Goal: Communication & Community: Answer question/provide support

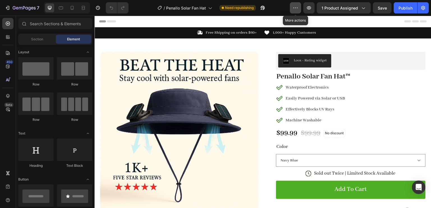
click at [292, 10] on button "button" at bounding box center [295, 7] width 11 height 11
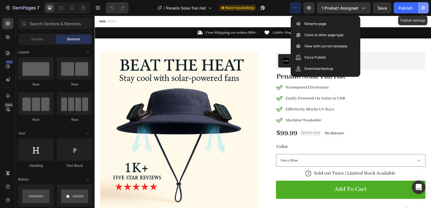
click at [421, 10] on icon "button" at bounding box center [423, 8] width 6 height 6
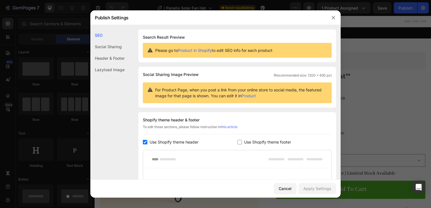
click at [114, 52] on div "Social Sharing" at bounding box center [107, 57] width 34 height 11
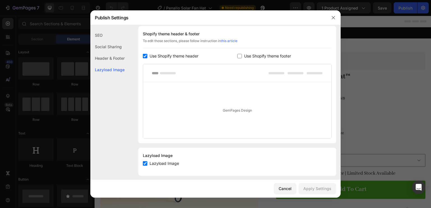
scroll to position [91, 0]
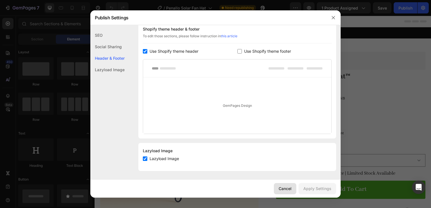
click at [291, 186] on div "Cancel" at bounding box center [284, 189] width 13 height 6
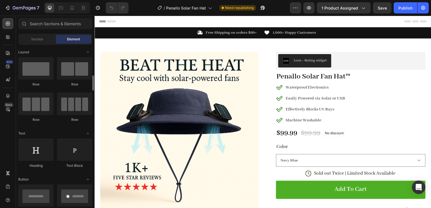
scroll to position [56, 0]
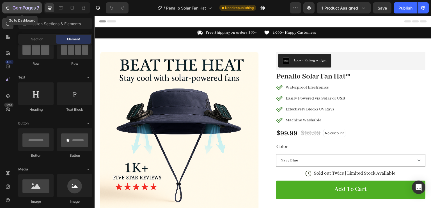
click at [13, 5] on div "7" at bounding box center [26, 7] width 27 height 7
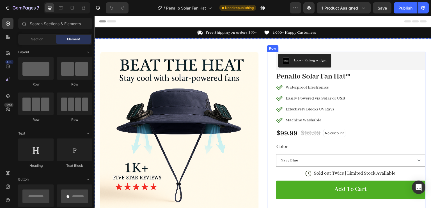
click at [267, 55] on div "Loox - Rating widget Loox Penallo Solar Fan Hat™ Product Title Waterproof Elect…" at bounding box center [346, 182] width 158 height 260
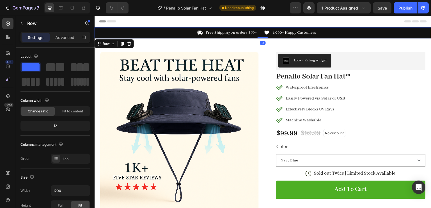
click at [349, 37] on div "Icon Free Shipping on orders $60+ Text Block Row Icon 1,000+ Happy Customers Te…" at bounding box center [262, 32] width 336 height 11
click at [0, 39] on div "450 Beta" at bounding box center [8, 112] width 16 height 192
click at [15, 37] on div "450 Beta" at bounding box center [8, 112] width 16 height 192
click at [12, 37] on div at bounding box center [7, 36] width 11 height 11
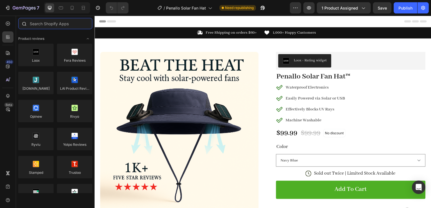
click at [67, 23] on input "text" at bounding box center [55, 23] width 74 height 11
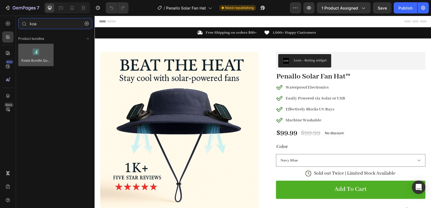
type input "koa"
click at [45, 56] on div at bounding box center [35, 55] width 35 height 22
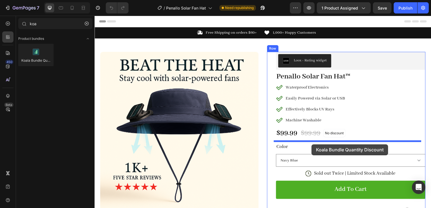
drag, startPoint x: 138, startPoint y: 70, endPoint x: 311, endPoint y: 144, distance: 188.4
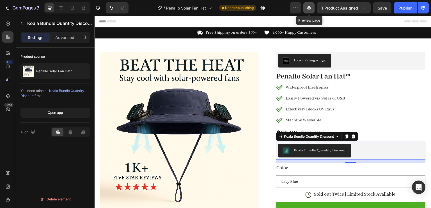
click at [311, 5] on icon "button" at bounding box center [309, 8] width 6 height 6
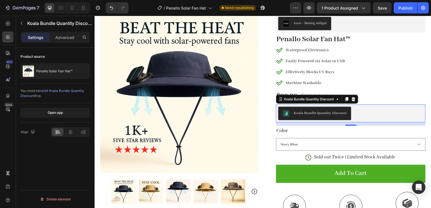
scroll to position [56, 0]
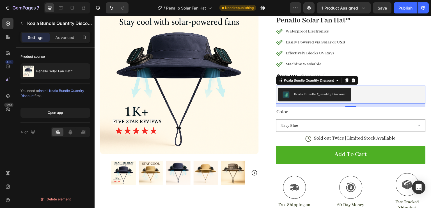
click at [334, 97] on div "Koala Bundle Quantity Discount" at bounding box center [315, 94] width 64 height 7
click at [57, 89] on span "install Koala Bundle Quantity Discount" at bounding box center [52, 93] width 64 height 9
click at [340, 93] on div "Koala Bundle Quantity Discount" at bounding box center [320, 94] width 53 height 6
click at [368, 89] on div "Koala Bundle Quantity Discount" at bounding box center [350, 94] width 145 height 13
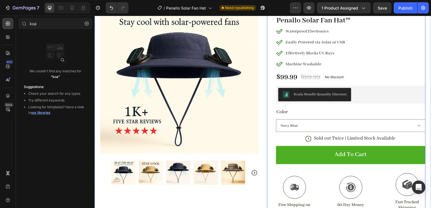
click at [269, 91] on div "Loox - Rating widget Loox Penallo Solar Fan Hat™ Product Title Waterproof Elect…" at bounding box center [346, 136] width 158 height 281
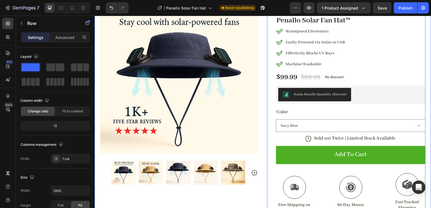
click at [262, 88] on div "Product Images #1 Solar & UV Safety Gear of 2025 Text Block Image Icon Icon Ico…" at bounding box center [262, 155] width 336 height 346
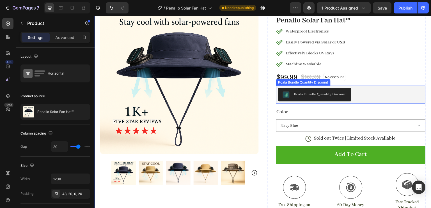
click at [314, 93] on div "Koala Bundle Quantity Discount" at bounding box center [320, 94] width 53 height 6
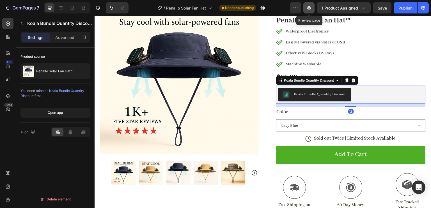
click at [306, 9] on button "button" at bounding box center [308, 7] width 11 height 11
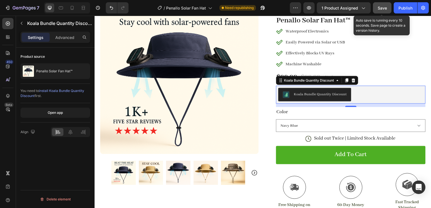
click at [386, 6] on span "Save" at bounding box center [381, 8] width 9 height 5
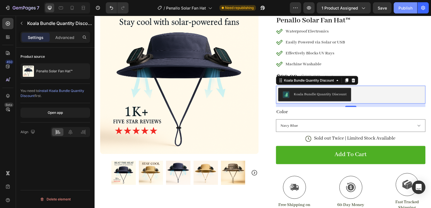
click at [406, 8] on div "Publish" at bounding box center [405, 8] width 14 height 6
click at [293, 8] on button "button" at bounding box center [295, 7] width 11 height 11
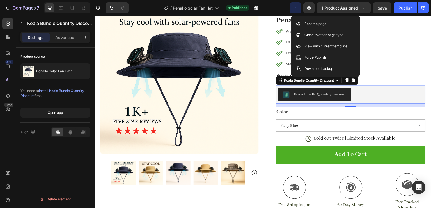
click at [337, 98] on button "Koala Bundle Quantity Discount" at bounding box center [314, 94] width 73 height 13
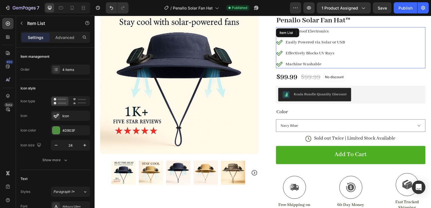
click at [382, 62] on div "Waterproof Electronics Easily Powered via Solar or USB Effectively Blocks UV Ra…" at bounding box center [350, 47] width 149 height 41
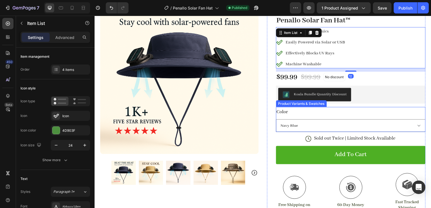
click at [311, 109] on div "Color Navy Blue Desert Camo Sierra Camo Khaki Dual Fan" at bounding box center [350, 119] width 149 height 25
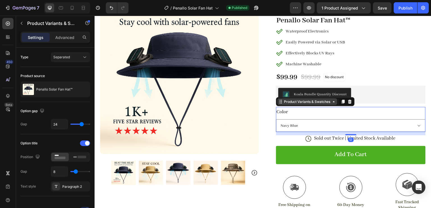
click at [308, 99] on div "Product Variants & Swatches" at bounding box center [307, 101] width 49 height 5
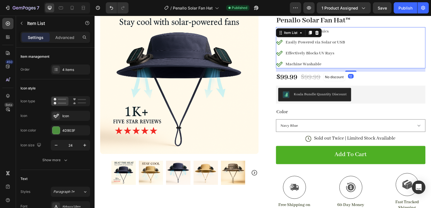
click at [378, 51] on div "Waterproof Electronics Easily Powered via Solar or USB Effectively Blocks UV Ra…" at bounding box center [350, 47] width 149 height 41
click at [290, 99] on button "Koala Bundle Quantity Discount" at bounding box center [314, 94] width 73 height 13
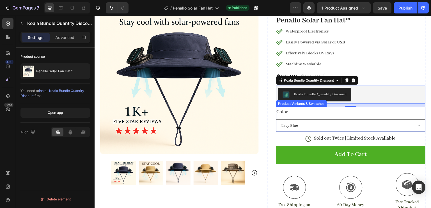
click at [389, 129] on select "Navy Blue Desert Camo Sierra Camo Khaki Dual Fan" at bounding box center [350, 125] width 149 height 13
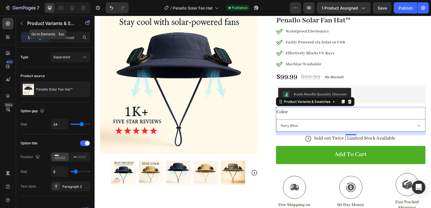
click at [69, 20] on div "Product Variants & Swatches" at bounding box center [48, 23] width 64 height 15
click at [276, 112] on legend "Color" at bounding box center [282, 112] width 13 height 10
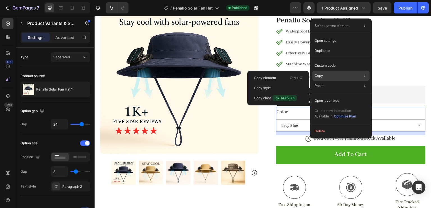
click at [324, 77] on div "Copy Copy element Ctrl + C Copy style Copy class .gxH4Af2jYn" at bounding box center [340, 76] width 57 height 10
click at [278, 83] on div "Copy element Ctrl + C" at bounding box center [277, 88] width 57 height 10
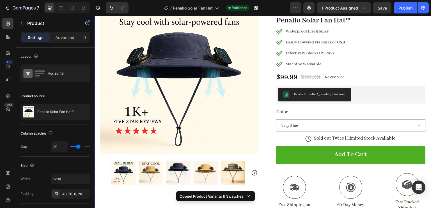
click at [260, 127] on div "Product Images #1 Solar & UV Safety Gear of 2025 Text Block Image Icon Icon Ico…" at bounding box center [262, 155] width 336 height 346
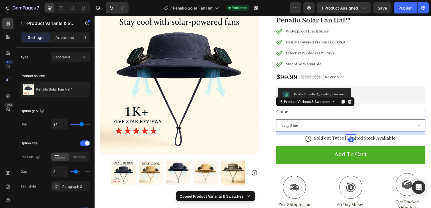
click at [281, 121] on select "Navy Blue Desert Camo Sierra Camo Khaki Dual Fan" at bounding box center [350, 125] width 149 height 13
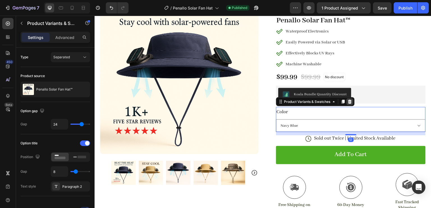
click at [347, 101] on icon at bounding box center [349, 102] width 4 height 4
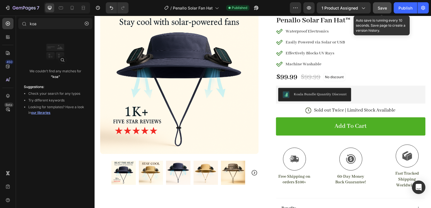
click at [379, 10] on div "Save" at bounding box center [381, 8] width 9 height 6
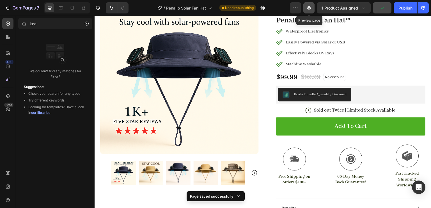
click at [310, 7] on icon "button" at bounding box center [309, 7] width 4 height 3
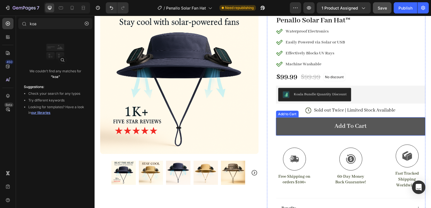
click at [317, 125] on button "Add to cart" at bounding box center [350, 126] width 149 height 18
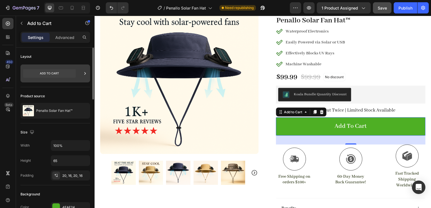
click at [86, 77] on div at bounding box center [85, 73] width 6 height 18
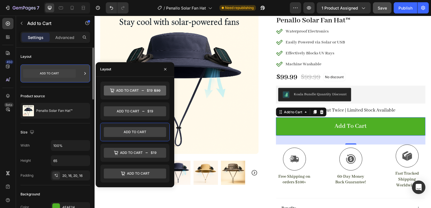
click at [86, 77] on div at bounding box center [85, 73] width 6 height 18
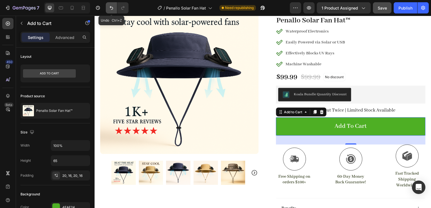
click at [112, 8] on icon "Undo/Redo" at bounding box center [112, 8] width 6 height 6
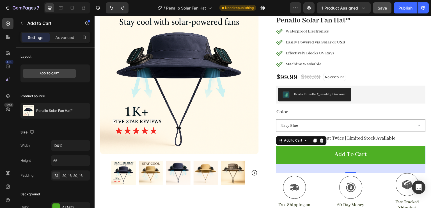
click at [382, 3] on button "Save" at bounding box center [382, 7] width 19 height 11
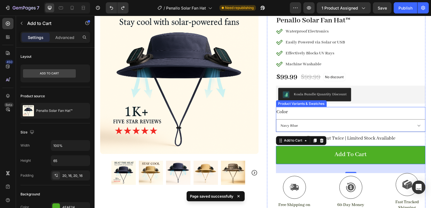
click at [308, 114] on div "Color Navy Blue Desert Camo Sierra Camo Khaki Dual Fan" at bounding box center [350, 119] width 149 height 25
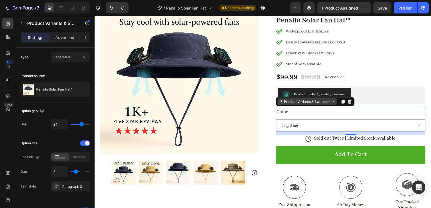
click at [319, 100] on div "Product Variants & Swatches" at bounding box center [307, 101] width 49 height 5
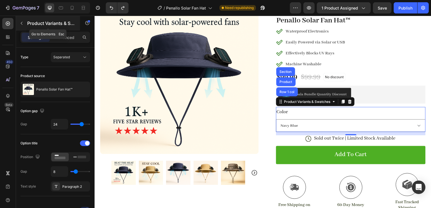
click at [46, 24] on p "Product Variants & Swatches" at bounding box center [51, 23] width 48 height 7
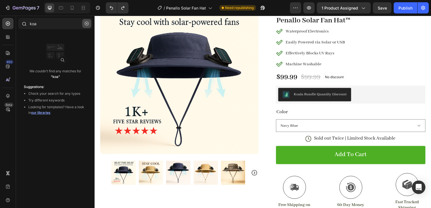
click at [86, 23] on icon "button" at bounding box center [87, 24] width 4 height 4
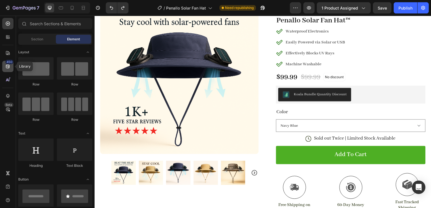
click at [8, 63] on div "450" at bounding box center [9, 62] width 8 height 4
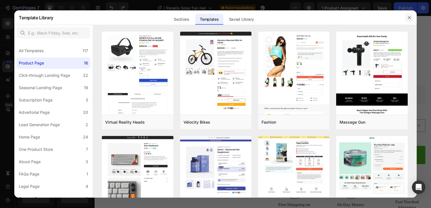
click at [408, 17] on icon "button" at bounding box center [409, 17] width 4 height 4
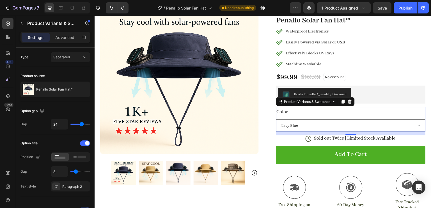
click at [328, 123] on select "Navy Blue Desert Camo Sierra Camo Khaki Dual Fan" at bounding box center [350, 125] width 149 height 13
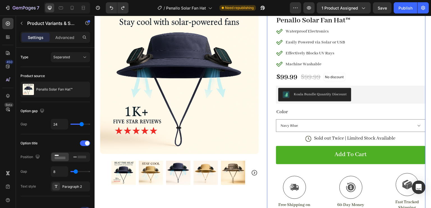
click at [267, 111] on div "Loox - Rating widget Loox Penallo Solar Fan Hat™ Product Title Waterproof Elect…" at bounding box center [346, 136] width 158 height 281
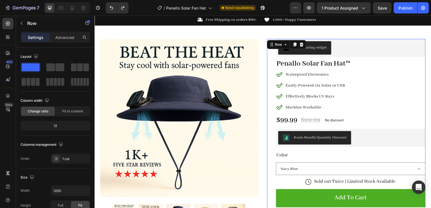
scroll to position [0, 0]
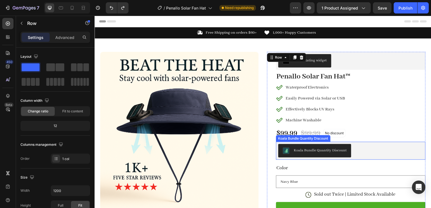
click at [364, 144] on div "Koala Bundle Quantity Discount" at bounding box center [350, 150] width 145 height 13
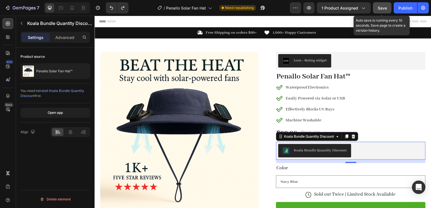
click at [378, 5] on button "Save" at bounding box center [382, 7] width 19 height 11
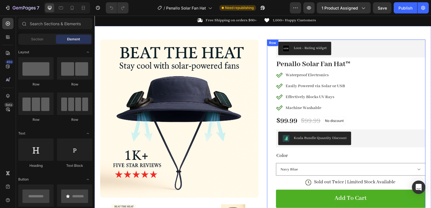
scroll to position [28, 0]
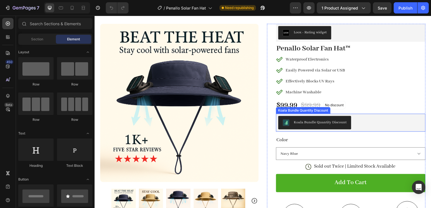
click at [377, 114] on div "Koala Bundle Quantity Discount" at bounding box center [350, 123] width 149 height 18
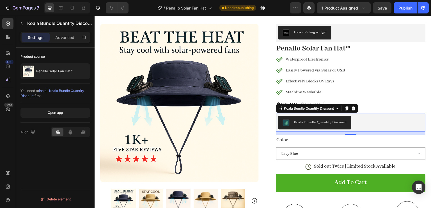
click at [45, 89] on span "install Koala Bundle Quantity Discount" at bounding box center [52, 93] width 64 height 9
click at [59, 70] on p "Penallo Solar Fan Hat™" at bounding box center [54, 71] width 36 height 4
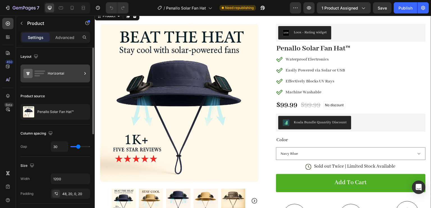
click at [70, 69] on div "Horizontal" at bounding box center [65, 73] width 34 height 13
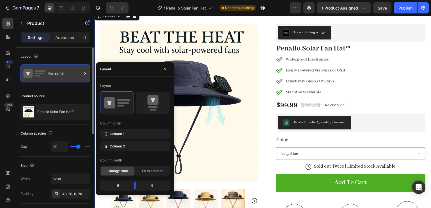
click at [70, 69] on div "Horizontal" at bounding box center [65, 73] width 34 height 13
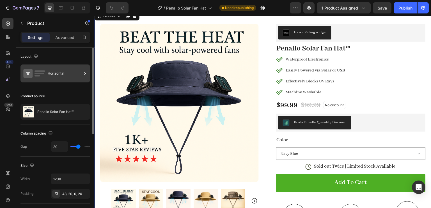
click at [69, 69] on div "Horizontal" at bounding box center [65, 73] width 34 height 13
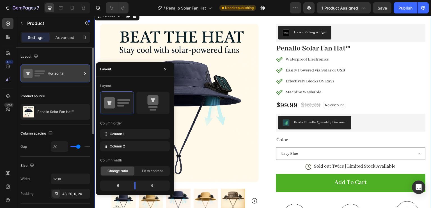
click at [65, 69] on div "Horizontal" at bounding box center [65, 73] width 34 height 13
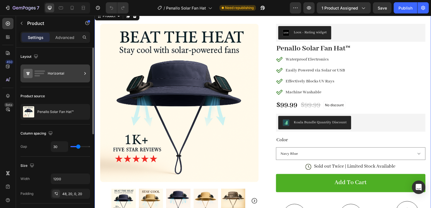
click at [71, 70] on div "Horizontal" at bounding box center [65, 73] width 34 height 13
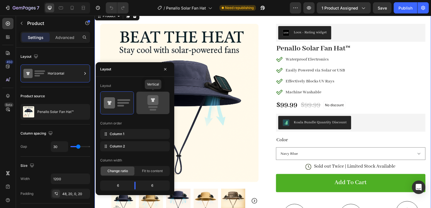
click at [148, 109] on icon at bounding box center [153, 103] width 26 height 16
type input "0"
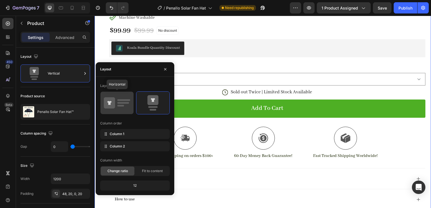
click at [128, 98] on icon at bounding box center [117, 103] width 26 height 16
type input "30"
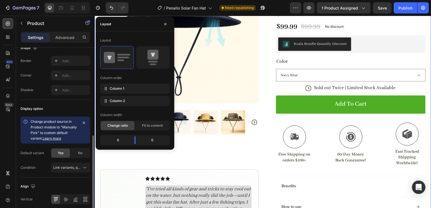
scroll to position [219, 0]
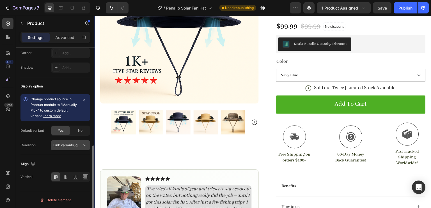
click at [67, 143] on span "Link variants, quantity <br> between same products" at bounding box center [94, 145] width 83 height 4
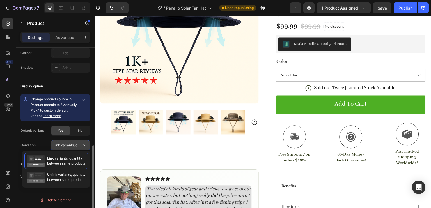
click at [66, 143] on span "Link variants, quantity <br> between same products" at bounding box center [94, 145] width 83 height 4
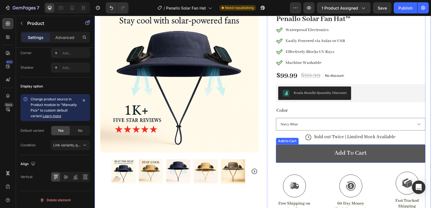
scroll to position [51, 0]
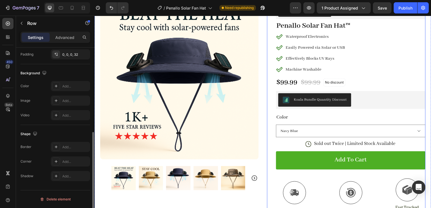
click at [272, 116] on div "Loox - Rating widget Loox Penallo Solar Fan Hat™ Product Title Waterproof Elect…" at bounding box center [346, 141] width 158 height 281
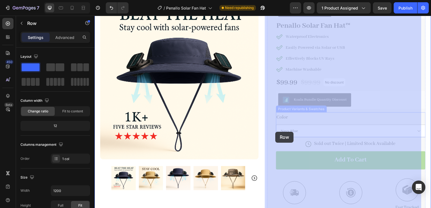
drag, startPoint x: 272, startPoint y: 116, endPoint x: 274, endPoint y: 130, distance: 14.1
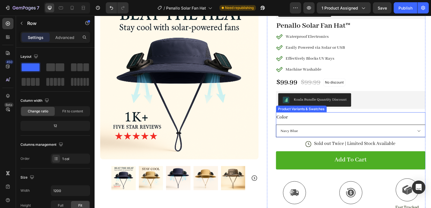
click at [276, 128] on select "Navy Blue Desert Camo Sierra Camo Khaki Dual Fan" at bounding box center [350, 131] width 149 height 13
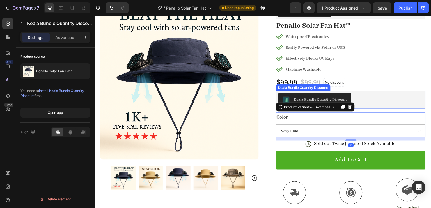
click at [369, 99] on div "Koala Bundle Quantity Discount" at bounding box center [350, 99] width 145 height 13
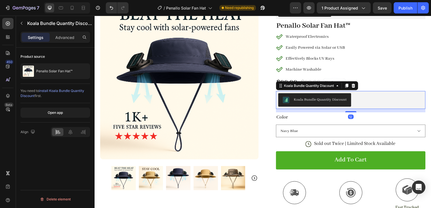
click at [369, 99] on div "Koala Bundle Quantity Discount" at bounding box center [350, 99] width 145 height 13
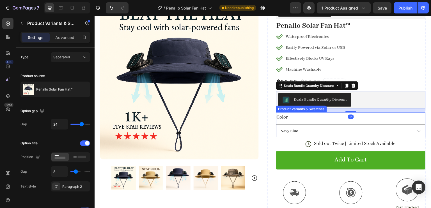
click at [343, 133] on select "Navy Blue Desert Camo Sierra Camo Khaki Dual Fan" at bounding box center [350, 131] width 149 height 13
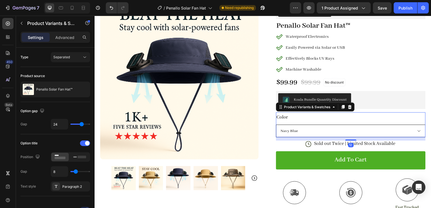
click at [341, 129] on select "Navy Blue Desert Camo Sierra Camo Khaki Dual Fan" at bounding box center [350, 131] width 149 height 13
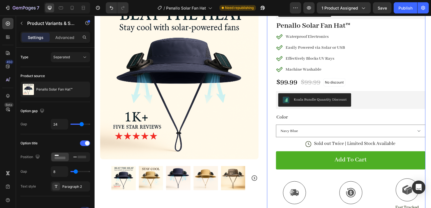
drag, startPoint x: 272, startPoint y: 114, endPoint x: 266, endPoint y: 120, distance: 7.5
click at [268, 119] on div "Loox - Rating widget Loox Penallo Solar Fan Hat™ Product Title Waterproof Elect…" at bounding box center [346, 141] width 158 height 281
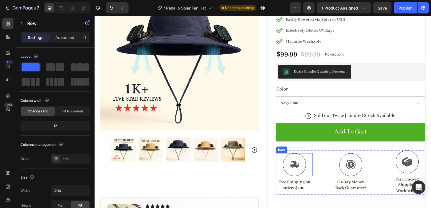
scroll to position [79, 0]
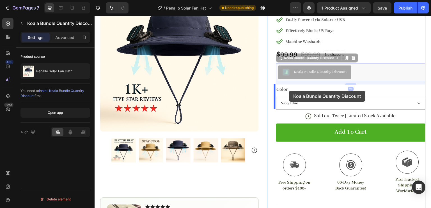
drag, startPoint x: 289, startPoint y: 60, endPoint x: 289, endPoint y: 91, distance: 30.6
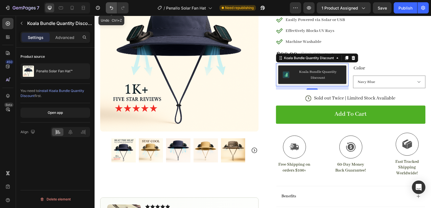
click at [110, 9] on icon "Undo/Redo" at bounding box center [112, 8] width 6 height 6
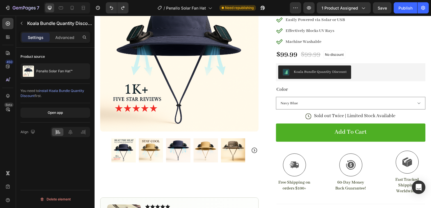
click at [356, 68] on div "Koala Bundle Quantity Discount" at bounding box center [350, 71] width 145 height 13
click at [333, 73] on div "Koala Bundle Quantity Discount" at bounding box center [320, 72] width 53 height 6
click at [417, 185] on icon "Open Intercom Messenger" at bounding box center [418, 187] width 6 height 7
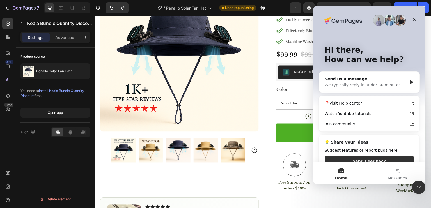
scroll to position [0, 0]
click at [376, 84] on div "We typically reply in under 30 minutes" at bounding box center [365, 85] width 82 height 6
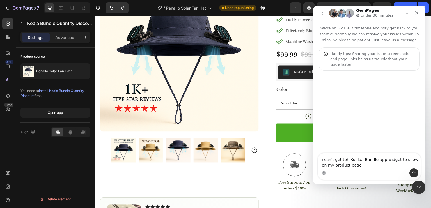
click at [342, 161] on textarea "i can't get teh Koalaa Bundle app widget to show on my product page" at bounding box center [369, 160] width 103 height 15
drag, startPoint x: 343, startPoint y: 160, endPoint x: 339, endPoint y: 161, distance: 4.2
click at [339, 161] on textarea "i can't get th Koalaa Bundle app widget to show on my product page" at bounding box center [369, 160] width 103 height 15
click at [356, 161] on textarea "i can't get the Koalaa Bundle app widget to show on my product page" at bounding box center [369, 160] width 103 height 15
click at [360, 164] on textarea "i can't get the Koala Bundle app widget to show on my product page" at bounding box center [369, 160] width 103 height 15
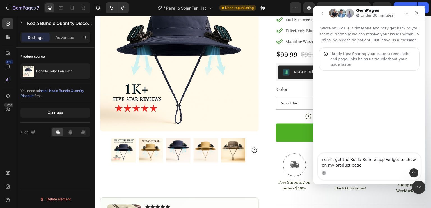
type textarea "i can't get the Koala Bundle app widget to show on my product page"
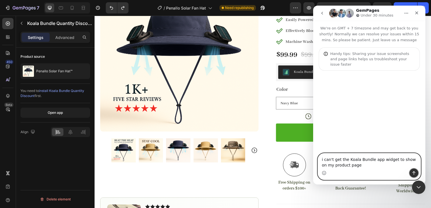
click at [414, 174] on icon "Send a message…" at bounding box center [413, 173] width 3 height 4
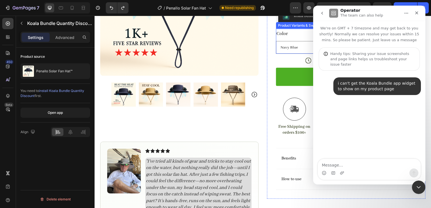
scroll to position [135, 0]
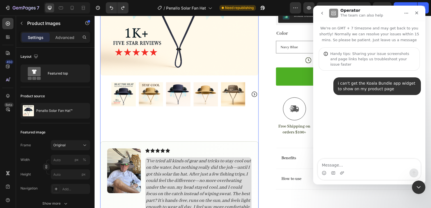
click at [246, 82] on div at bounding box center [179, 94] width 158 height 24
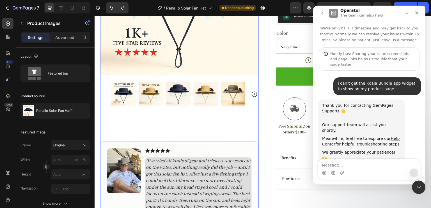
scroll to position [0, 0]
click at [416, 181] on div "Close Intercom Messenger" at bounding box center [417, 186] width 13 height 13
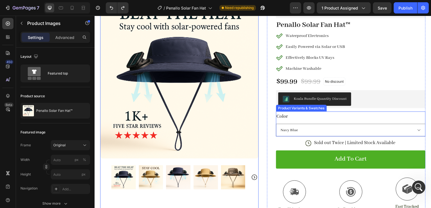
scroll to position [51, 0]
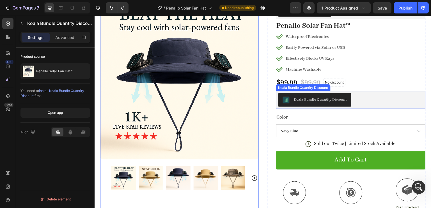
click at [307, 94] on button "Koala Bundle Quantity Discount" at bounding box center [314, 99] width 73 height 13
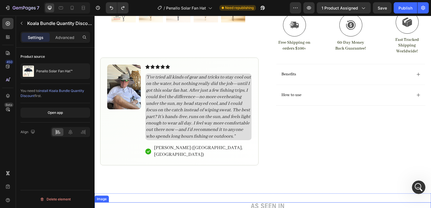
scroll to position [280, 0]
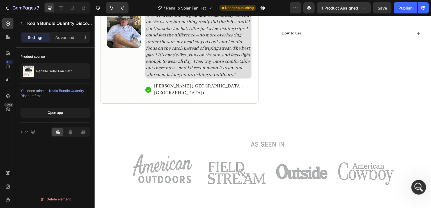
click at [420, 183] on div "Open Intercom Messenger" at bounding box center [417, 186] width 19 height 19
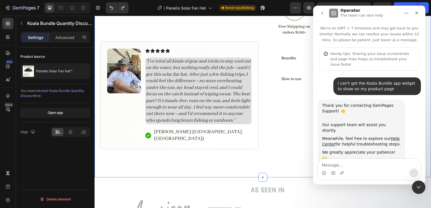
scroll to position [196, 0]
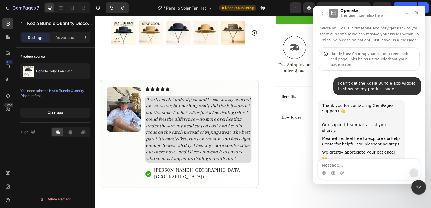
click at [419, 189] on icon "Close Intercom Messenger" at bounding box center [417, 186] width 7 height 7
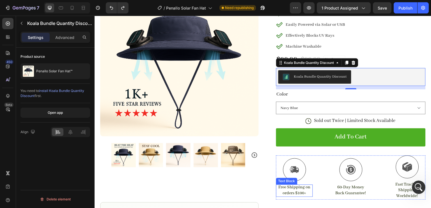
scroll to position [56, 0]
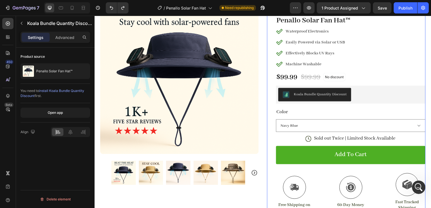
click at [270, 89] on div "Loox - Rating widget Loox Penallo Solar Fan Hat™ Product Title Waterproof Elect…" at bounding box center [346, 136] width 158 height 281
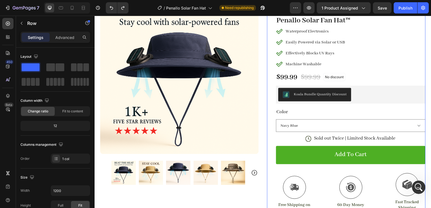
click at [282, 83] on div "Loox - Rating widget Loox Penallo Solar Fan Hat™ Product Title Waterproof Elect…" at bounding box center [350, 136] width 149 height 281
click at [280, 93] on button "Koala Bundle Quantity Discount" at bounding box center [314, 94] width 73 height 13
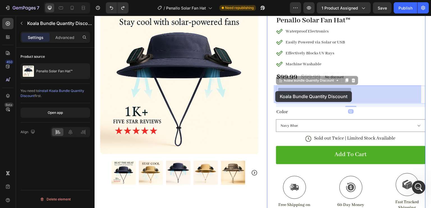
drag, startPoint x: 279, startPoint y: 80, endPoint x: 276, endPoint y: 91, distance: 11.4
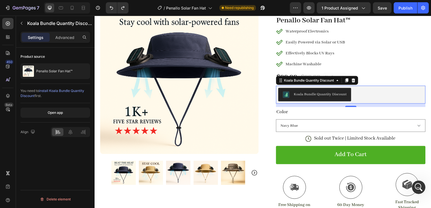
click at [353, 78] on icon at bounding box center [353, 80] width 4 height 4
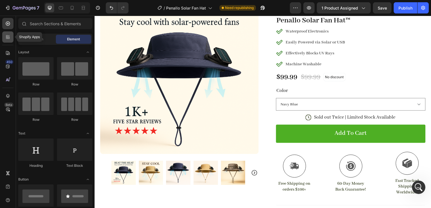
click at [4, 39] on div at bounding box center [7, 36] width 11 height 11
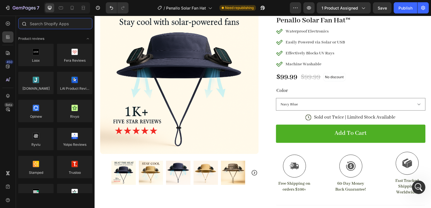
click at [65, 26] on input "text" at bounding box center [55, 23] width 74 height 11
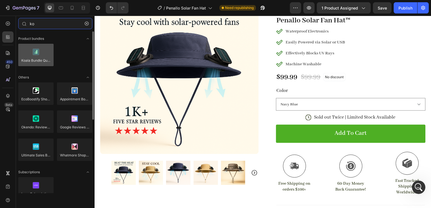
type input "ko"
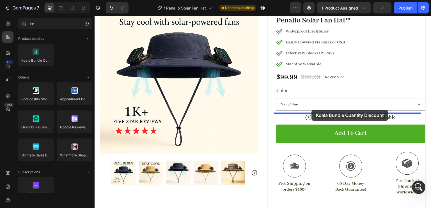
drag, startPoint x: 129, startPoint y: 70, endPoint x: 311, endPoint y: 110, distance: 186.5
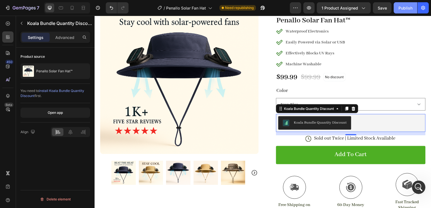
click at [399, 7] on div "Publish" at bounding box center [405, 8] width 14 height 6
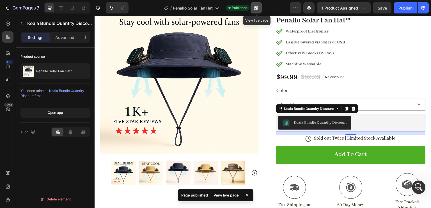
click at [253, 6] on button "button" at bounding box center [255, 7] width 11 height 11
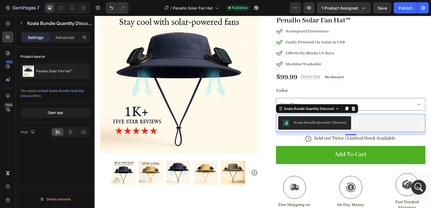
click at [418, 182] on div "Open Intercom Messenger" at bounding box center [417, 186] width 19 height 19
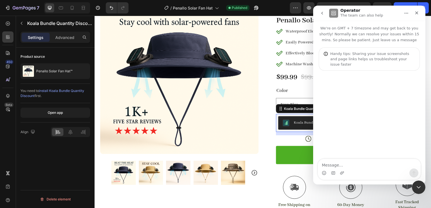
scroll to position [0, 0]
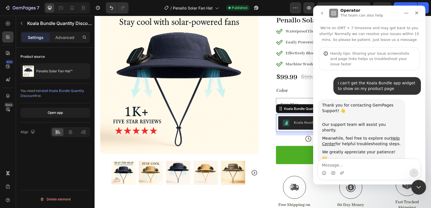
click at [417, 186] on icon "Close Intercom Messenger" at bounding box center [417, 186] width 7 height 7
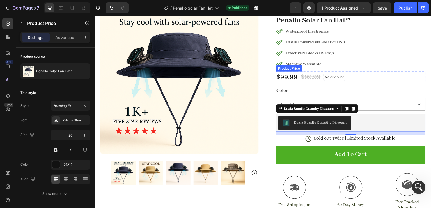
click at [282, 72] on div "$99.99" at bounding box center [287, 77] width 22 height 11
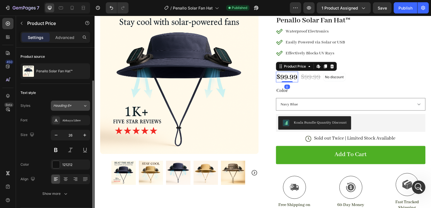
scroll to position [17, 0]
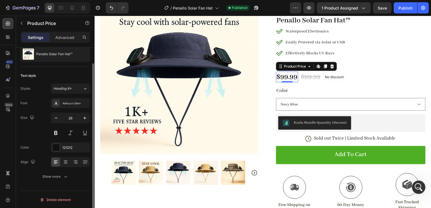
click at [276, 69] on div "Product Price Edit content in Shopify" at bounding box center [306, 66] width 61 height 9
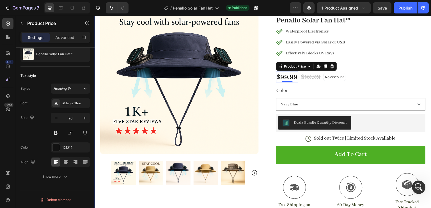
click at [264, 70] on div "Product Images #1 Solar & UV Safety Gear of 2025 Text Block Image Icon Icon Ico…" at bounding box center [262, 155] width 336 height 346
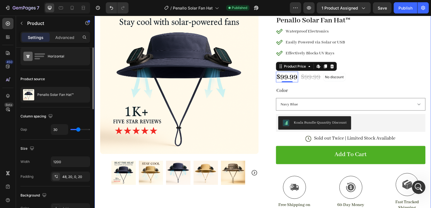
scroll to position [0, 0]
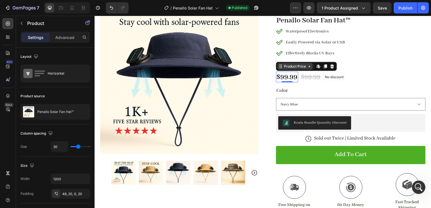
click at [278, 69] on div "Product Price" at bounding box center [294, 66] width 35 height 7
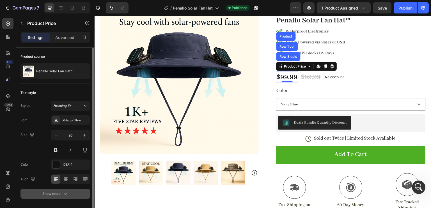
click at [49, 190] on button "Show more" at bounding box center [55, 194] width 70 height 10
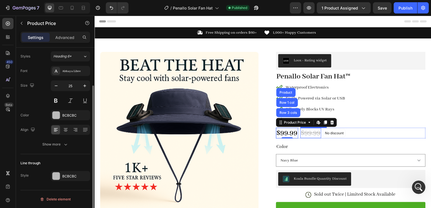
click at [307, 132] on div "$99.99" at bounding box center [310, 133] width 21 height 10
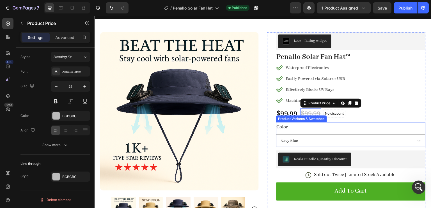
scroll to position [28, 0]
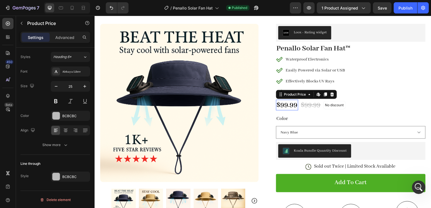
click at [283, 104] on div "$99.99" at bounding box center [287, 105] width 22 height 11
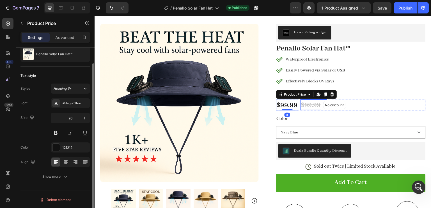
click at [311, 102] on div "$99.99" at bounding box center [310, 105] width 21 height 10
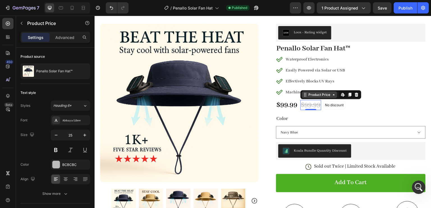
click at [309, 94] on div "Product Price" at bounding box center [319, 94] width 24 height 5
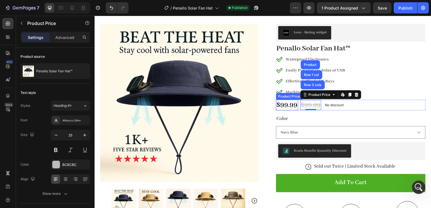
click at [289, 103] on div "$99.99" at bounding box center [287, 105] width 22 height 11
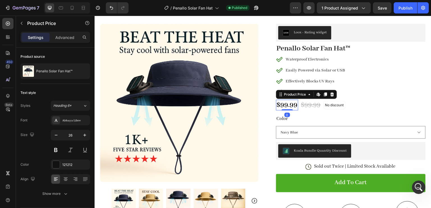
click at [289, 103] on div "$99.99" at bounding box center [287, 105] width 22 height 11
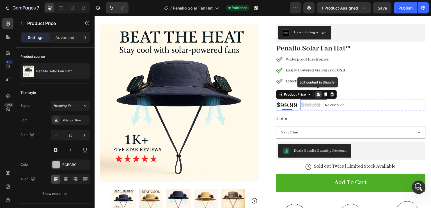
click at [304, 103] on div "$99.99" at bounding box center [310, 105] width 21 height 10
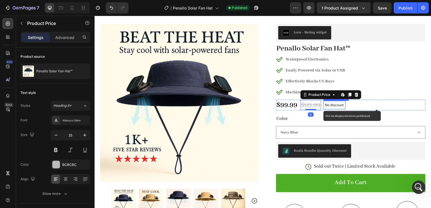
click at [329, 104] on p "No discount" at bounding box center [334, 105] width 19 height 5
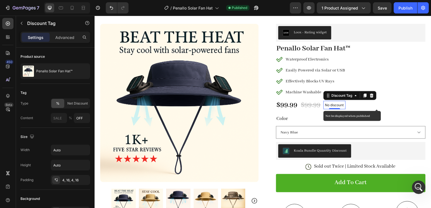
click at [328, 105] on p "No discount" at bounding box center [334, 105] width 19 height 5
click at [326, 104] on p "No discount" at bounding box center [334, 105] width 19 height 5
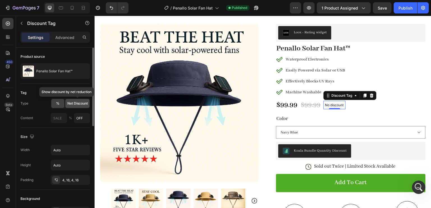
click at [75, 99] on div "Net Discount" at bounding box center [77, 103] width 24 height 9
click at [73, 103] on span "Net Discount" at bounding box center [77, 103] width 20 height 5
click at [57, 103] on span "%" at bounding box center [57, 103] width 3 height 5
click at [77, 102] on span "Net Discount" at bounding box center [77, 103] width 20 height 5
click at [66, 117] on input "text" at bounding box center [59, 118] width 17 height 10
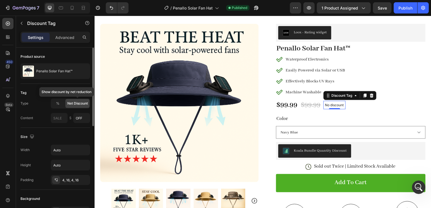
click at [86, 103] on span "Net Discount" at bounding box center [77, 103] width 20 height 5
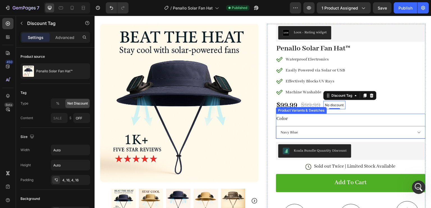
click at [304, 117] on div "Color Navy Blue Desert Camo Sierra Camo Khaki Dual Fan" at bounding box center [350, 126] width 149 height 25
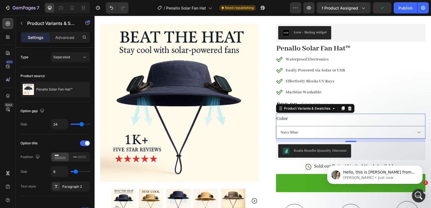
scroll to position [62, 0]
click at [414, 177] on p "Zoe • Just now" at bounding box center [379, 177] width 72 height 5
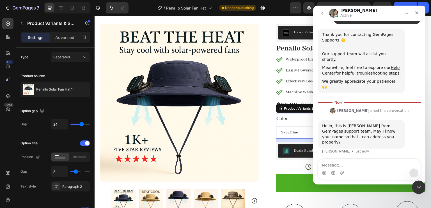
scroll to position [72, 0]
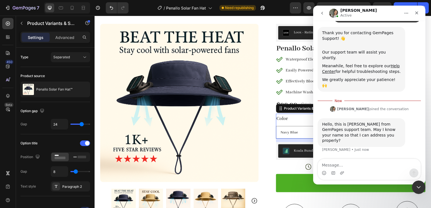
click at [356, 166] on textarea "Message…" at bounding box center [369, 164] width 103 height 10
type textarea "hi I'm Gabriel"
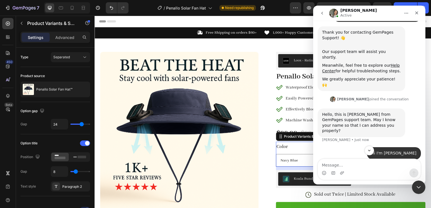
scroll to position [79, 0]
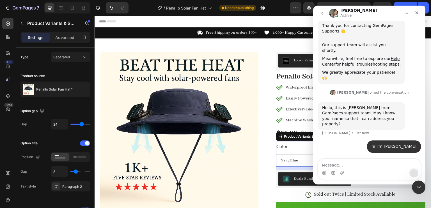
click at [335, 90] on img "Zoe says…" at bounding box center [333, 93] width 6 height 6
click at [358, 90] on div "Zoe joined the conversation" at bounding box center [372, 92] width 71 height 5
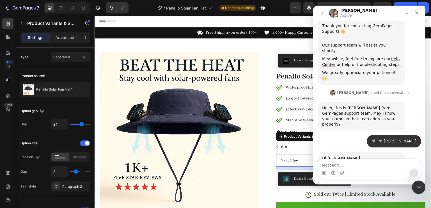
scroll to position [91, 0]
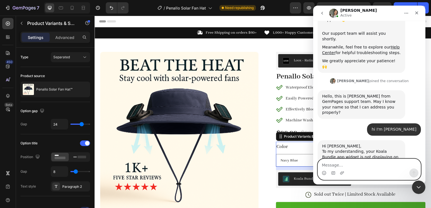
click at [351, 162] on textarea "Message…" at bounding box center [369, 164] width 103 height 10
type textarea "yes"
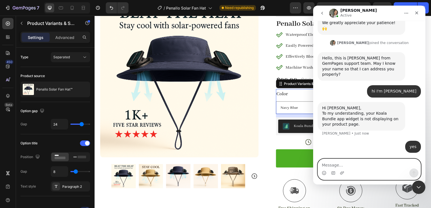
scroll to position [56, 0]
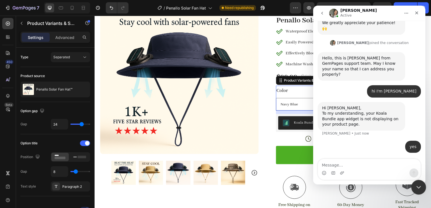
click at [416, 187] on icon "Close Intercom Messenger" at bounding box center [417, 186] width 7 height 7
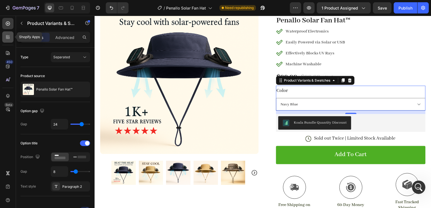
click at [7, 41] on div at bounding box center [7, 36] width 11 height 11
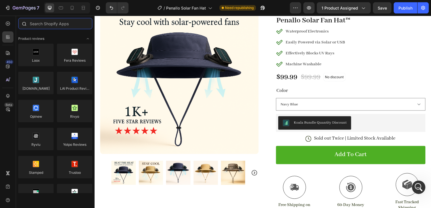
click at [56, 24] on input "text" at bounding box center [55, 23] width 74 height 11
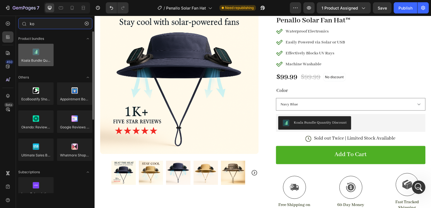
type input "ko"
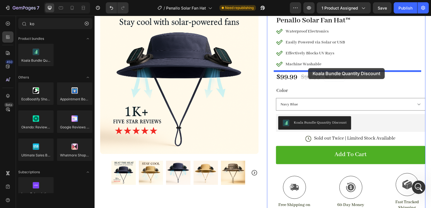
drag, startPoint x: 125, startPoint y: 62, endPoint x: 308, endPoint y: 68, distance: 182.9
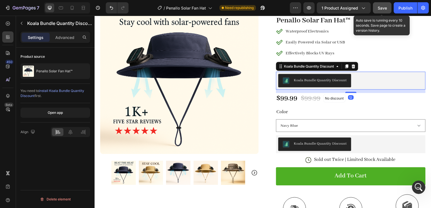
click at [388, 10] on button "Save" at bounding box center [382, 7] width 19 height 11
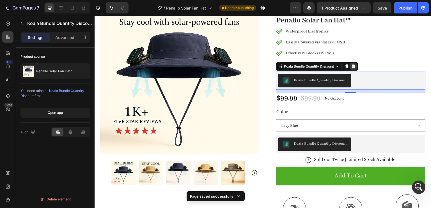
click at [353, 64] on icon at bounding box center [354, 66] width 4 height 4
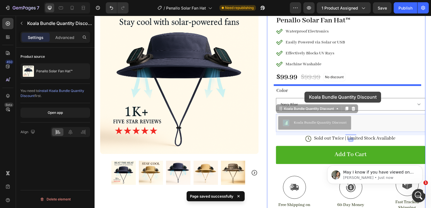
scroll to position [0, 0]
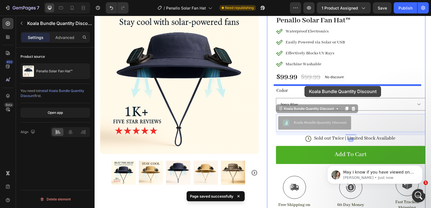
drag, startPoint x: 309, startPoint y: 124, endPoint x: 304, endPoint y: 86, distance: 38.1
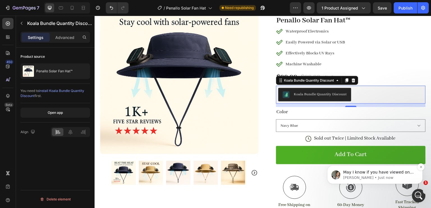
click at [407, 179] on p "Zoe • Just now" at bounding box center [379, 177] width 72 height 5
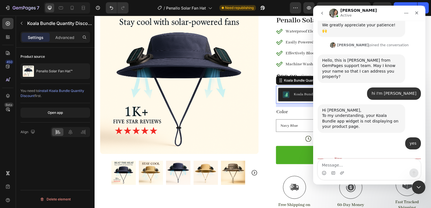
scroll to position [139, 0]
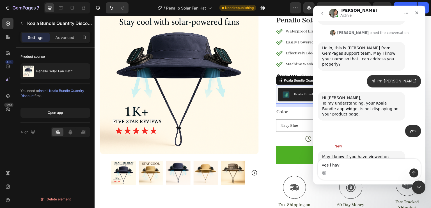
type textarea "yes i have"
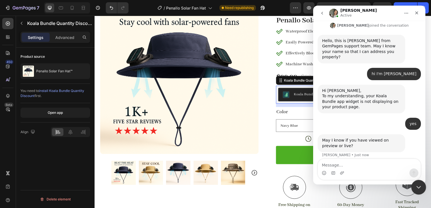
click at [415, 186] on icon "Close Intercom Messenger" at bounding box center [417, 186] width 7 height 7
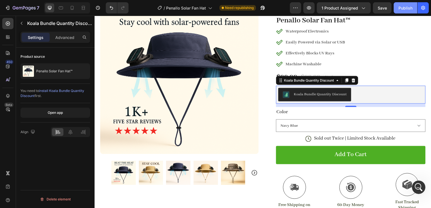
click at [399, 5] on div "Publish" at bounding box center [405, 8] width 14 height 6
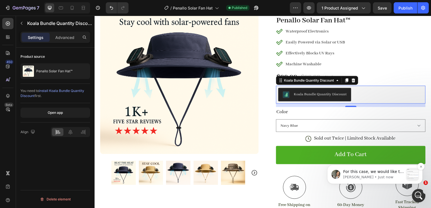
scroll to position [263, 0]
click at [391, 174] on p "For this case, we would like to have temporary access to your store via Shopify…" at bounding box center [373, 172] width 61 height 6
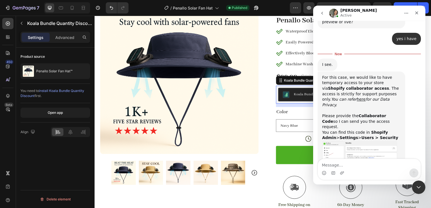
scroll to position [273, 0]
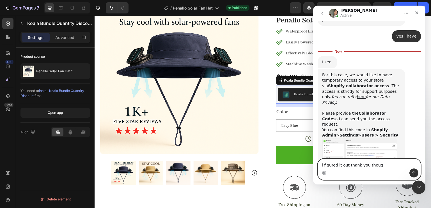
type textarea "i figured it out thank you though"
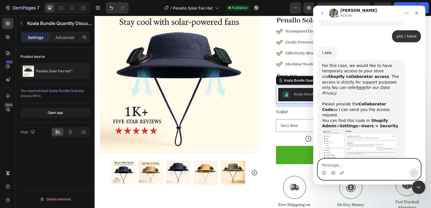
scroll to position [280, 0]
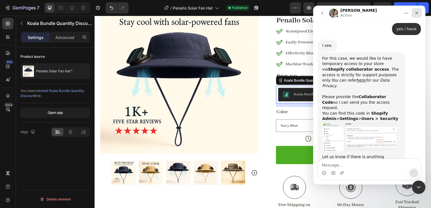
click at [415, 11] on icon "Close" at bounding box center [416, 13] width 4 height 4
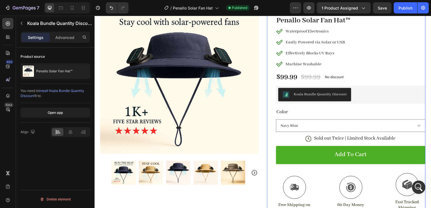
click at [268, 82] on div "Loox - Rating widget Loox Penallo Solar Fan Hat™ Product Title Waterproof Elect…" at bounding box center [346, 136] width 158 height 281
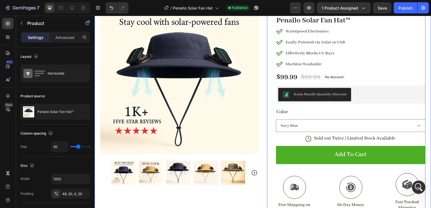
click at [262, 81] on div "Product Images #1 Solar & UV Safety Gear of 2025 Text Block Image Icon Icon Ico…" at bounding box center [262, 155] width 336 height 346
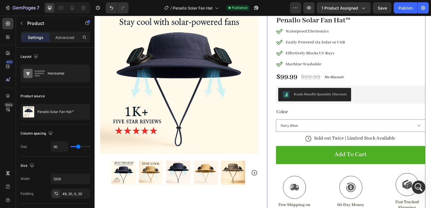
click at [365, 82] on div "Loox - Rating widget Loox Penallo Solar Fan Hat™ Product Title Waterproof Elect…" at bounding box center [350, 136] width 149 height 281
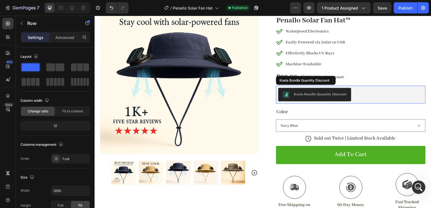
click at [366, 88] on div "Koala Bundle Quantity Discount" at bounding box center [350, 94] width 145 height 13
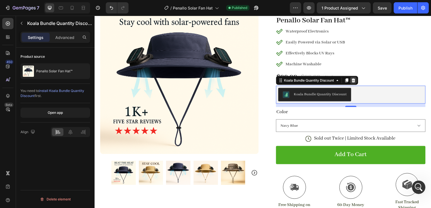
click at [353, 80] on icon at bounding box center [354, 81] width 4 height 4
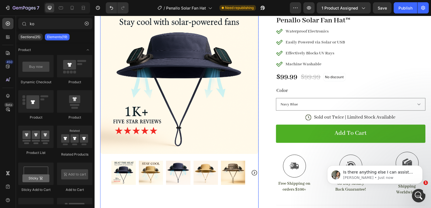
scroll to position [315, 0]
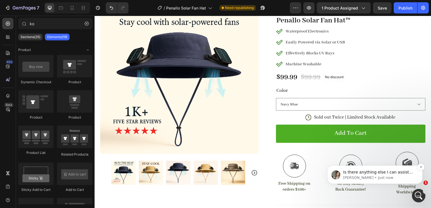
click at [381, 173] on p "Is there anything else I can assist you with Gabriel?" at bounding box center [379, 173] width 72 height 6
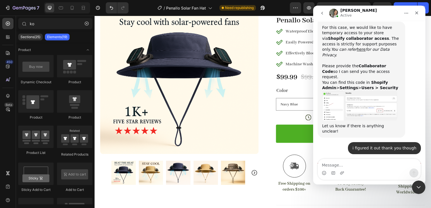
scroll to position [324, 0]
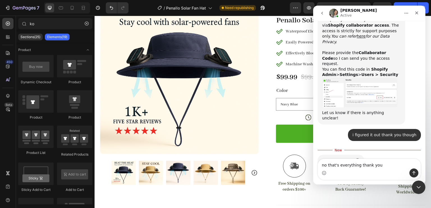
type textarea "no that's everything thank you"
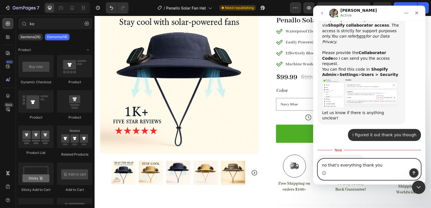
click at [409, 173] on button "Send a message…" at bounding box center [413, 173] width 9 height 9
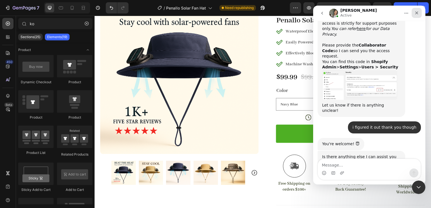
click at [417, 11] on icon "Close" at bounding box center [416, 13] width 4 height 4
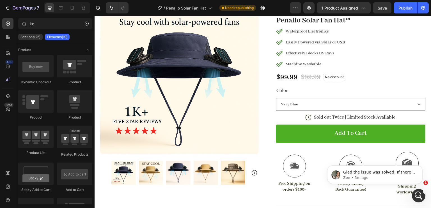
scroll to position [359, 0]
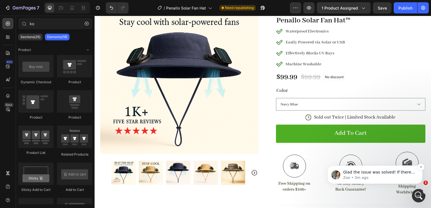
click at [397, 167] on div "Glad the issue was solved! If there's anything else you need our help with, fee…" at bounding box center [374, 174] width 95 height 19
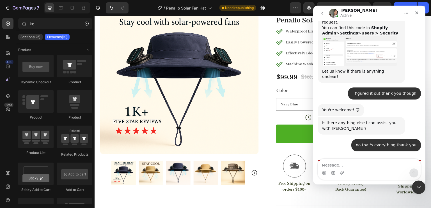
scroll to position [369, 0]
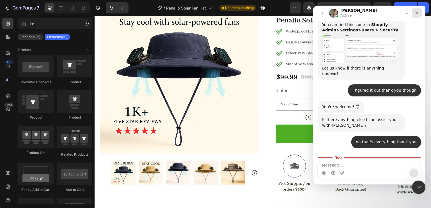
click at [415, 11] on icon "Close" at bounding box center [416, 12] width 3 height 3
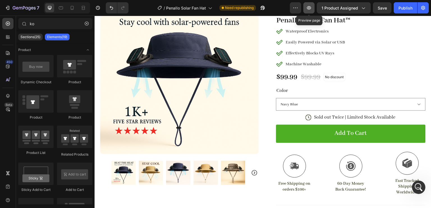
click at [306, 6] on button "button" at bounding box center [308, 7] width 11 height 11
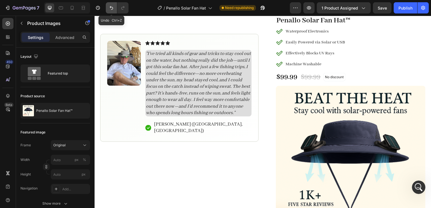
click at [114, 9] on icon "Undo/Redo" at bounding box center [112, 8] width 6 height 6
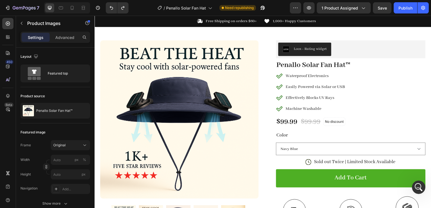
scroll to position [0, 0]
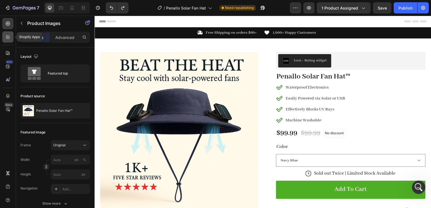
click at [11, 40] on div at bounding box center [7, 36] width 11 height 11
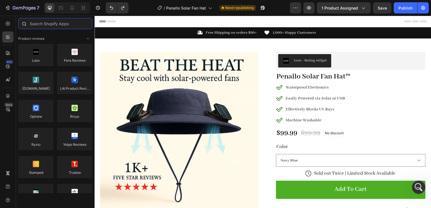
click at [69, 24] on input "text" at bounding box center [55, 23] width 74 height 11
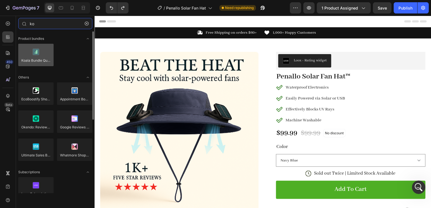
type input "ko"
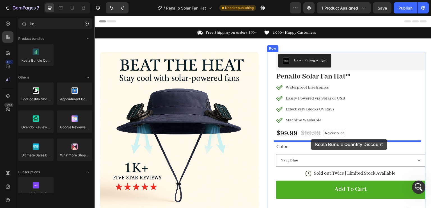
drag, startPoint x: 126, startPoint y: 66, endPoint x: 311, endPoint y: 139, distance: 198.5
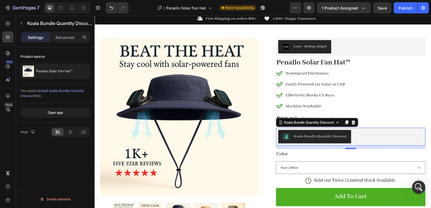
scroll to position [28, 0]
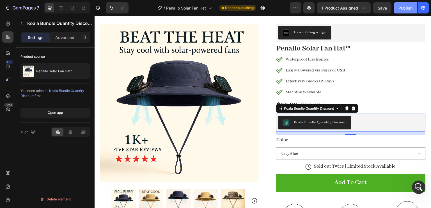
click at [401, 7] on div "Publish" at bounding box center [405, 8] width 14 height 6
click at [312, 122] on div "Koala Bundle Quantity Discount" at bounding box center [320, 122] width 53 height 6
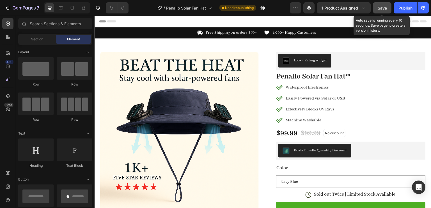
click at [381, 8] on span "Save" at bounding box center [381, 8] width 9 height 5
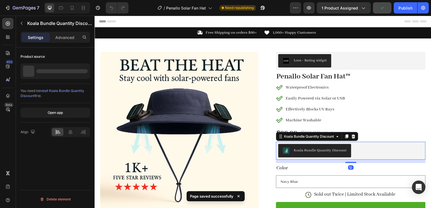
click at [317, 145] on button "Koala Bundle Quantity Discount" at bounding box center [314, 150] width 73 height 13
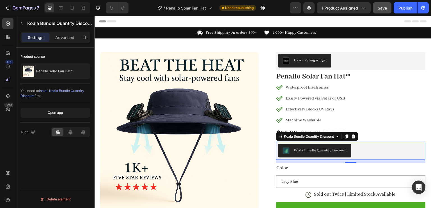
click at [336, 152] on div "Koala Bundle Quantity Discount" at bounding box center [320, 150] width 53 height 6
click at [352, 135] on icon at bounding box center [354, 137] width 4 height 4
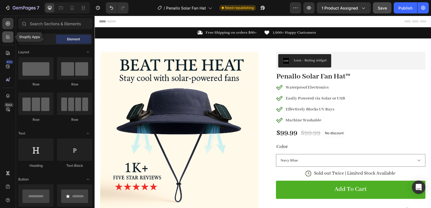
click at [8, 37] on icon at bounding box center [8, 37] width 6 height 6
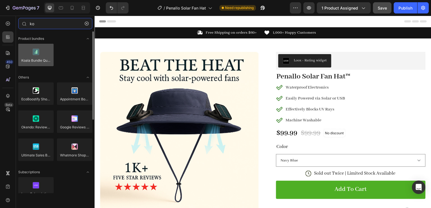
type input "ko"
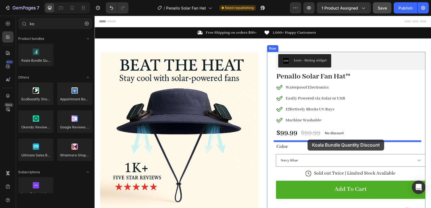
drag, startPoint x: 126, startPoint y: 74, endPoint x: 308, endPoint y: 140, distance: 193.0
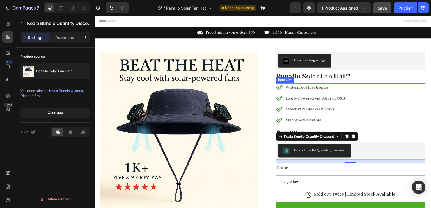
click at [393, 83] on div "Waterproof Electronics Easily Powered via Solar or USB Effectively Blocks UV Ra…" at bounding box center [350, 103] width 149 height 41
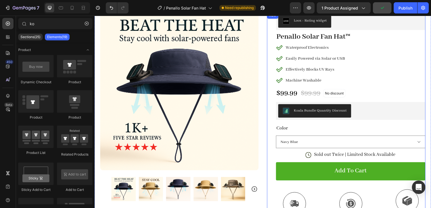
scroll to position [28, 0]
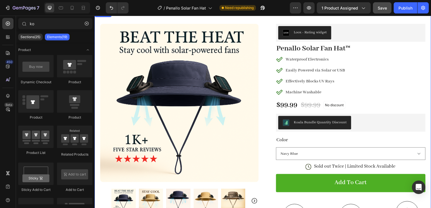
click at [423, 109] on div "Product Images #1 Solar & UV Safety Gear of 2025 Text Block Image Icon Icon Ico…" at bounding box center [262, 183] width 336 height 346
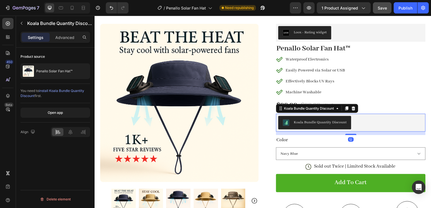
click at [353, 124] on div "Koala Bundle Quantity Discount" at bounding box center [350, 122] width 145 height 13
click at [39, 146] on div "Product source Penallo Solar Fan Hat™ You need to install Koala Bundle Quantity…" at bounding box center [55, 136] width 79 height 176
click at [64, 158] on div "Product source Penallo Solar Fan Hat™ You need to install Koala Bundle Quantity…" at bounding box center [55, 136] width 79 height 176
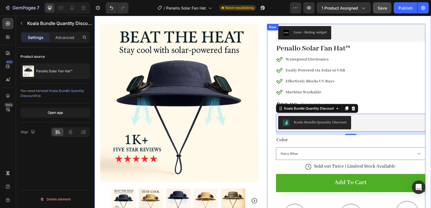
click at [267, 119] on div "Loox - Rating widget Loox Penallo Solar Fan Hat™ Product Title Waterproof Elect…" at bounding box center [346, 164] width 158 height 281
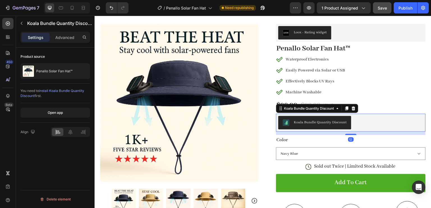
click at [304, 123] on div "Koala Bundle Quantity Discount" at bounding box center [320, 122] width 53 height 6
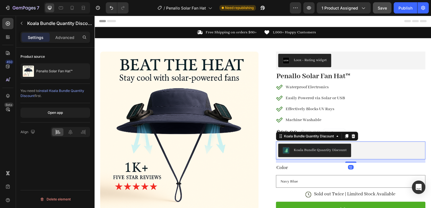
scroll to position [0, 0]
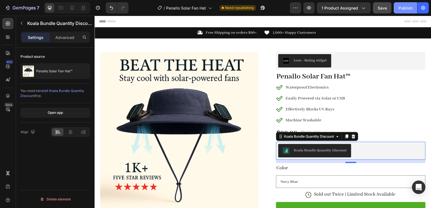
click at [400, 8] on div "Publish" at bounding box center [405, 8] width 14 height 6
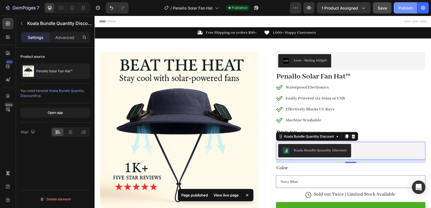
click at [402, 6] on div "Publish" at bounding box center [405, 8] width 14 height 6
